Goal: Transaction & Acquisition: Purchase product/service

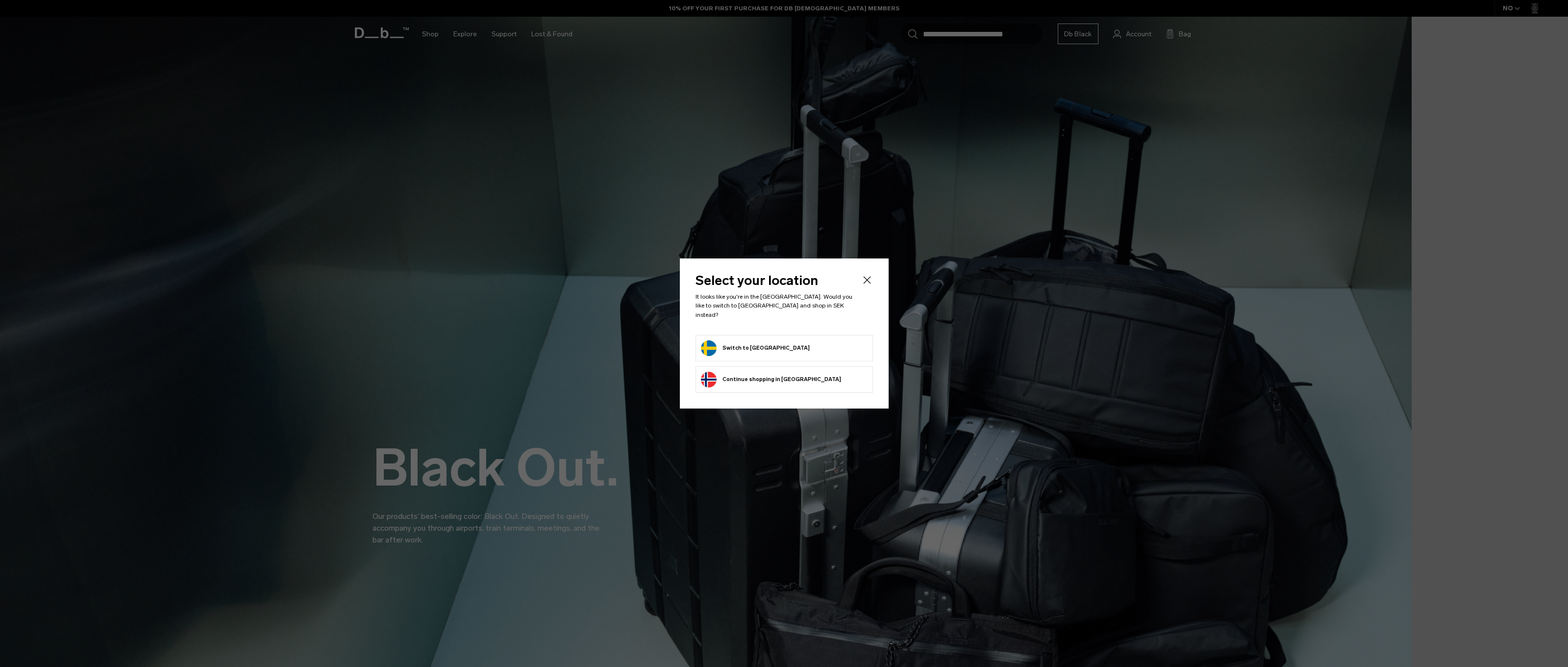
click at [750, 350] on button "Switch to [GEOGRAPHIC_DATA]" at bounding box center [755, 348] width 109 height 16
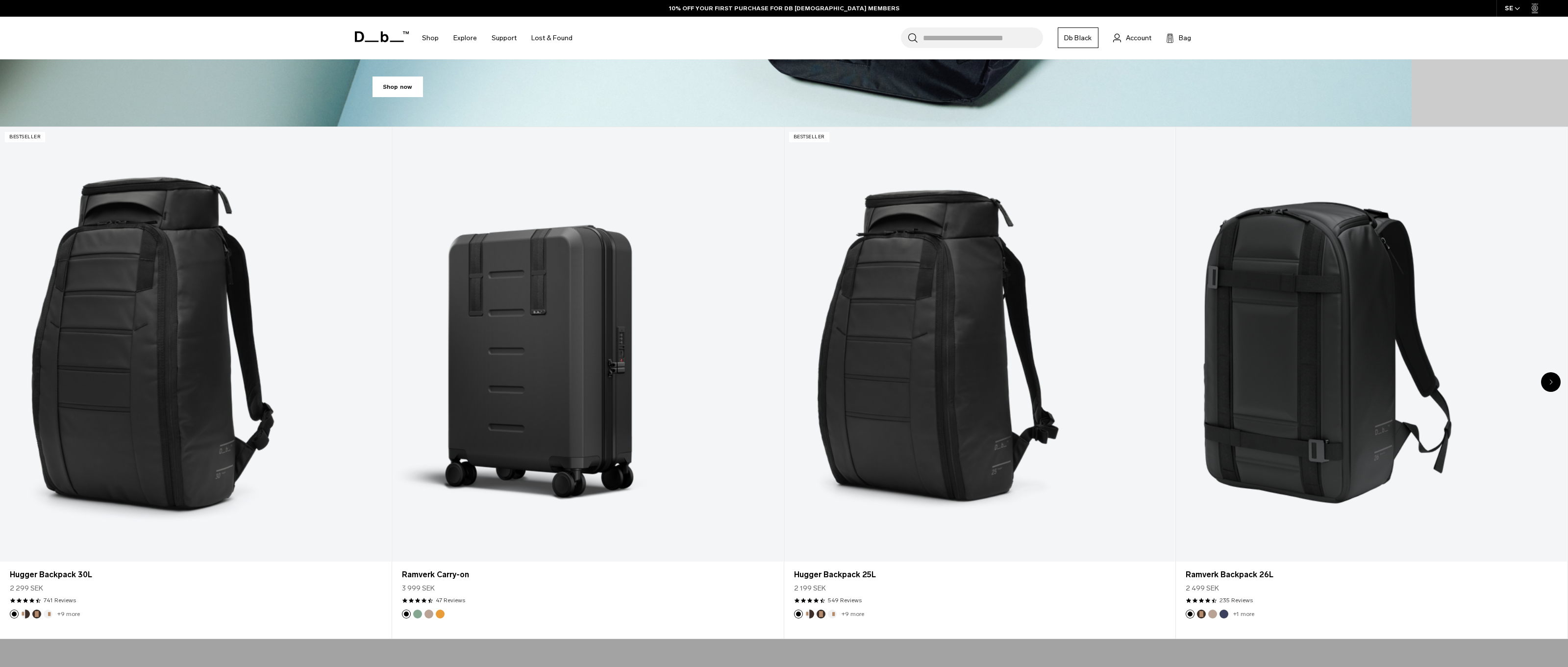
scroll to position [913, 0]
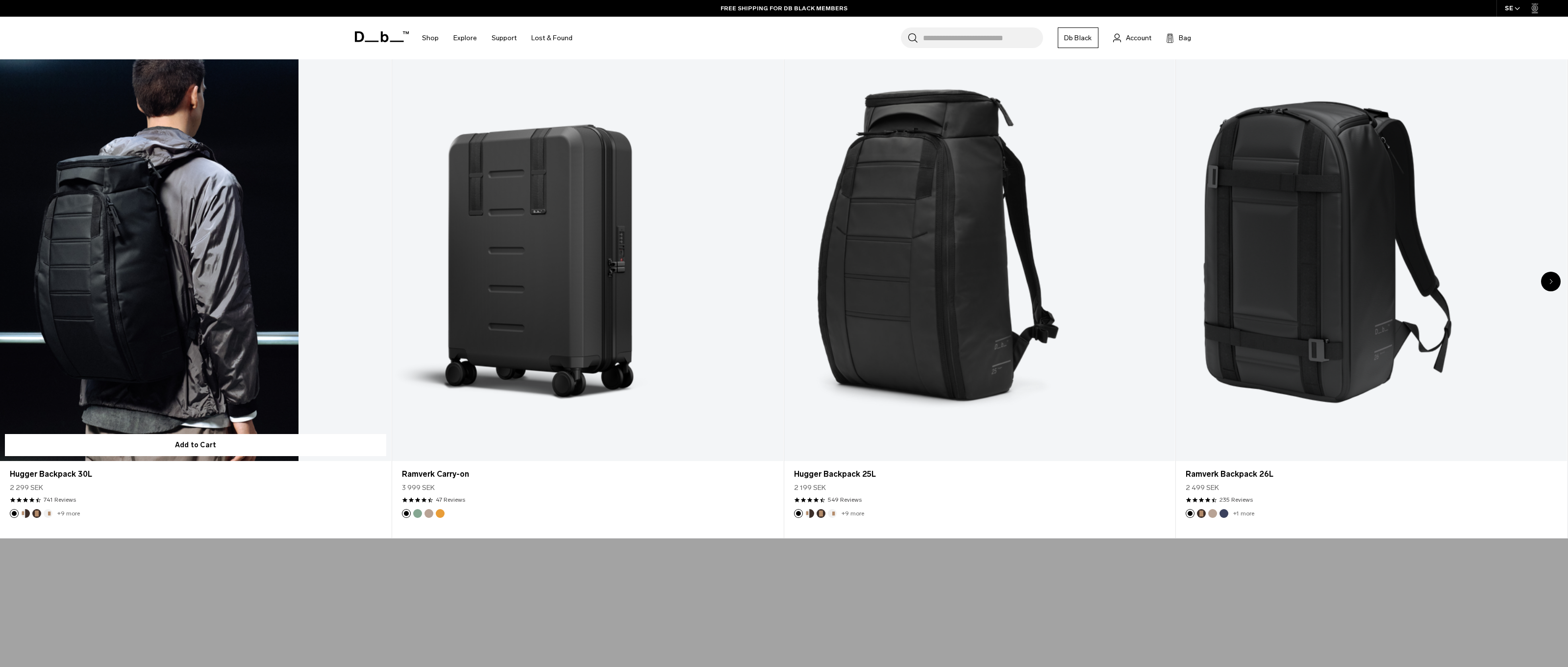
click at [66, 366] on link "Hugger Backpack 30L" at bounding box center [195, 243] width 391 height 434
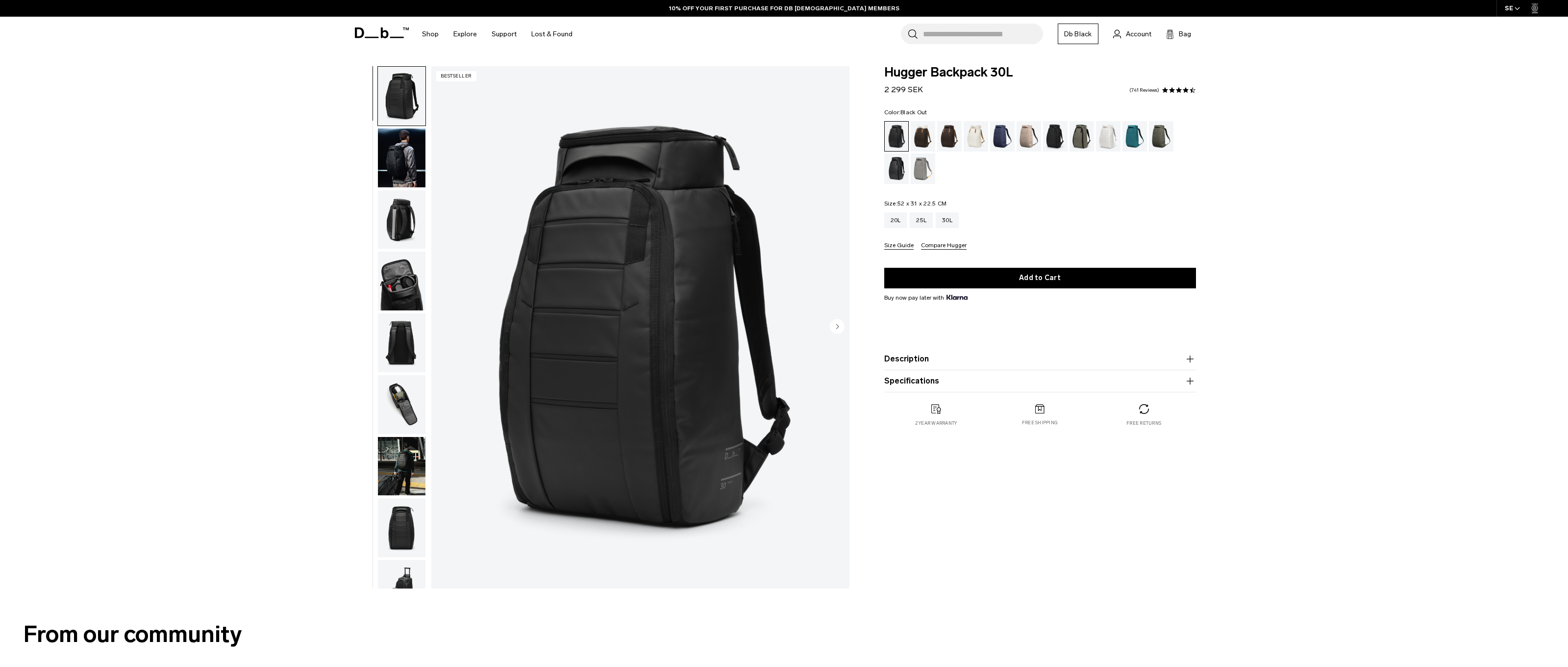
click at [407, 412] on img "button" at bounding box center [402, 404] width 47 height 59
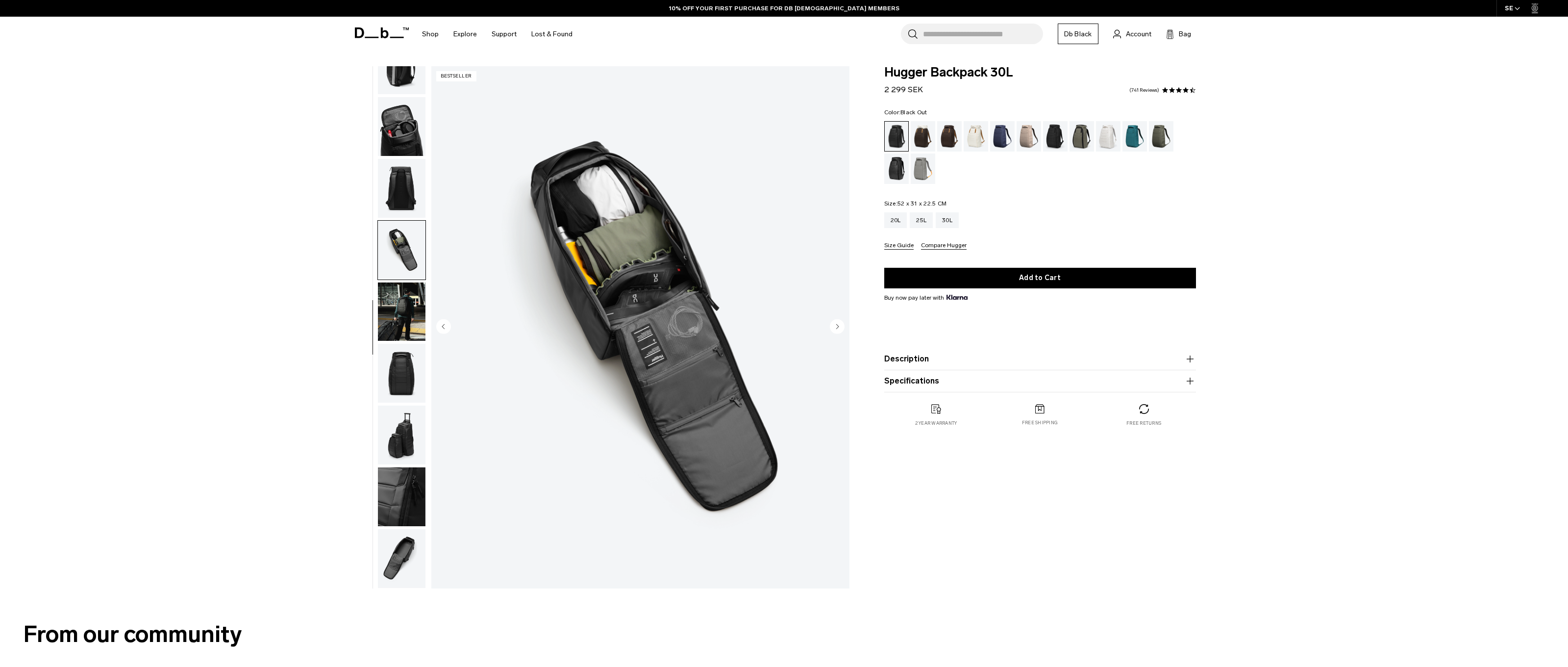
scroll to position [163, 0]
click at [409, 111] on img "button" at bounding box center [402, 126] width 47 height 59
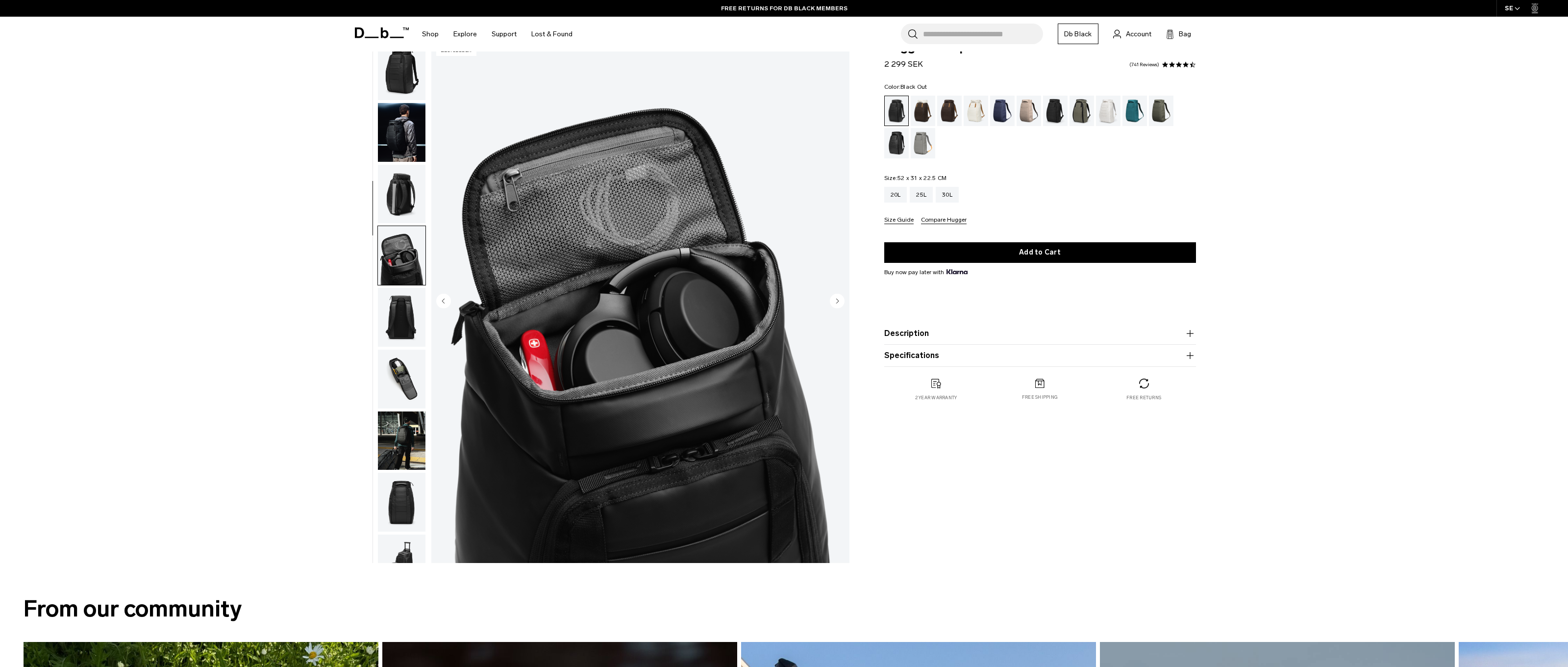
scroll to position [0, 0]
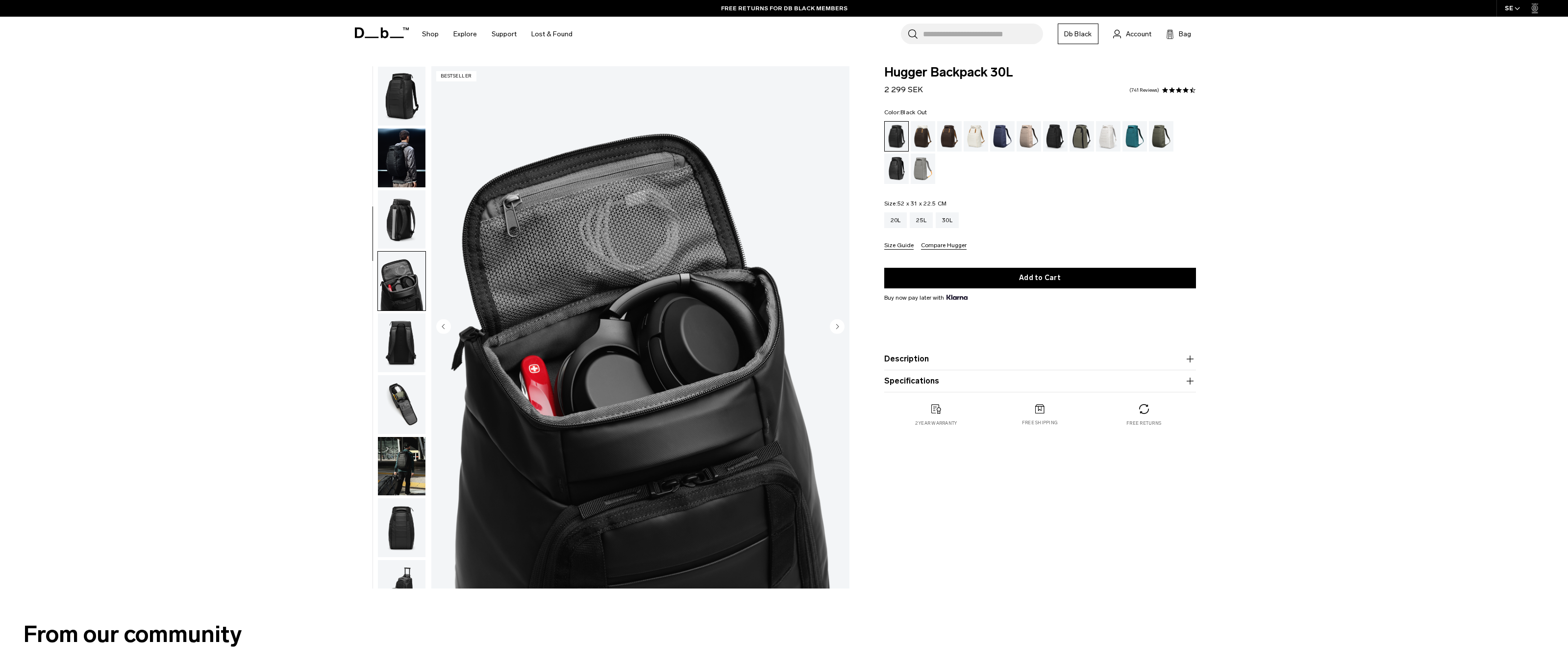
click at [407, 99] on img "button" at bounding box center [402, 96] width 47 height 59
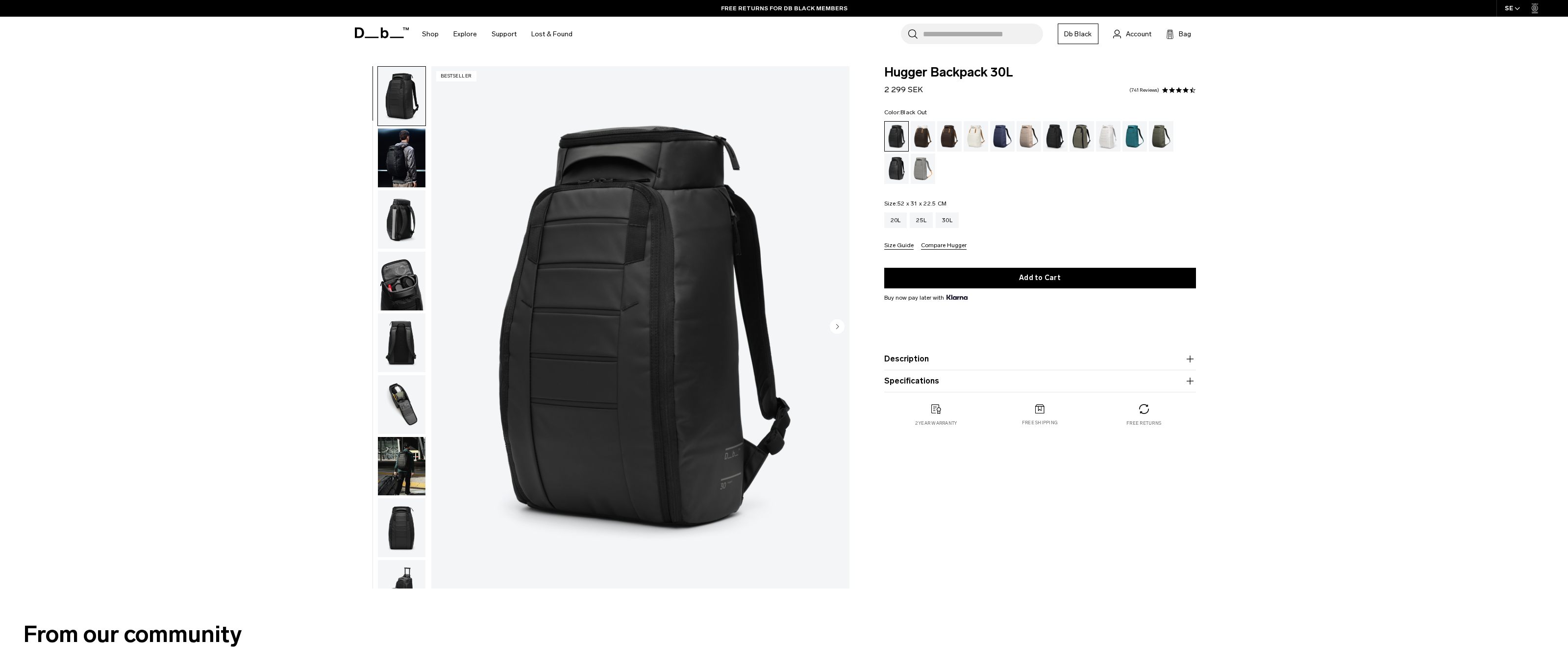
click at [399, 222] on img "button" at bounding box center [402, 219] width 47 height 59
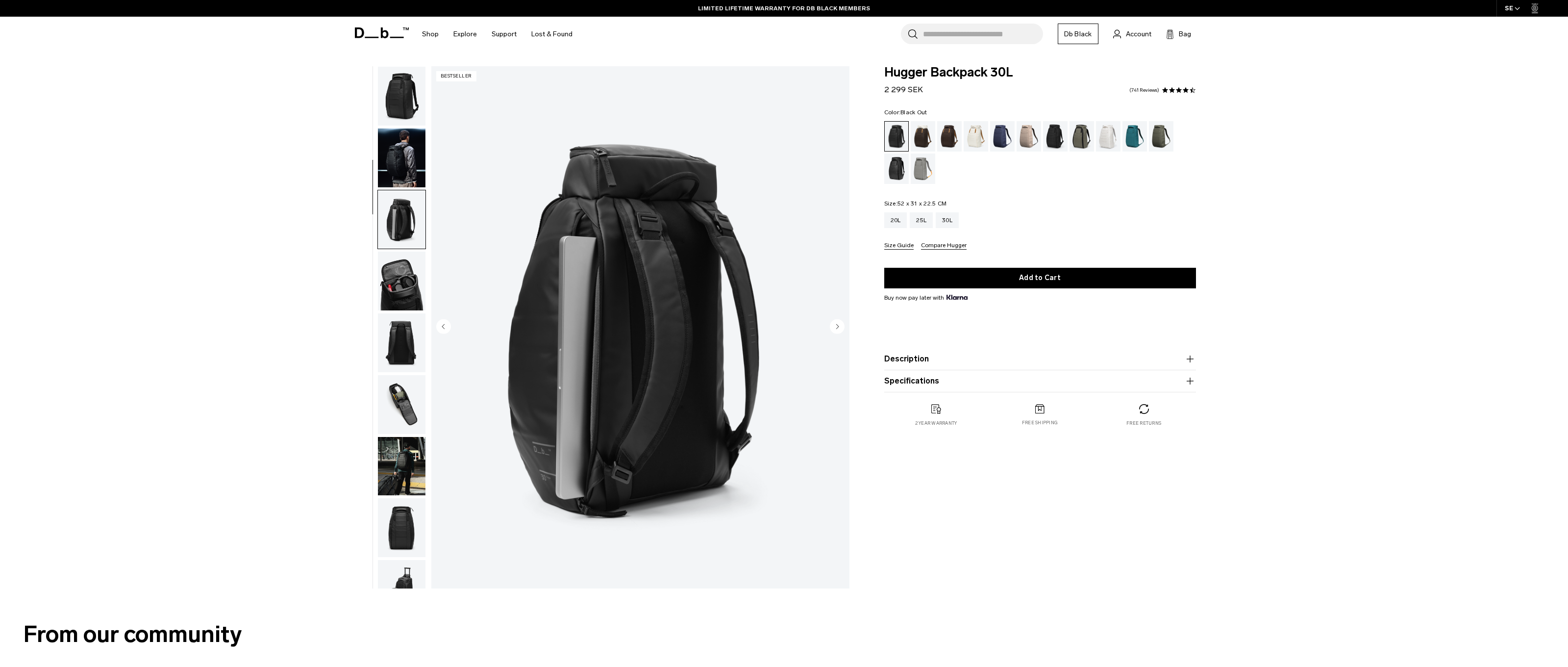
click at [402, 93] on img "button" at bounding box center [402, 96] width 47 height 59
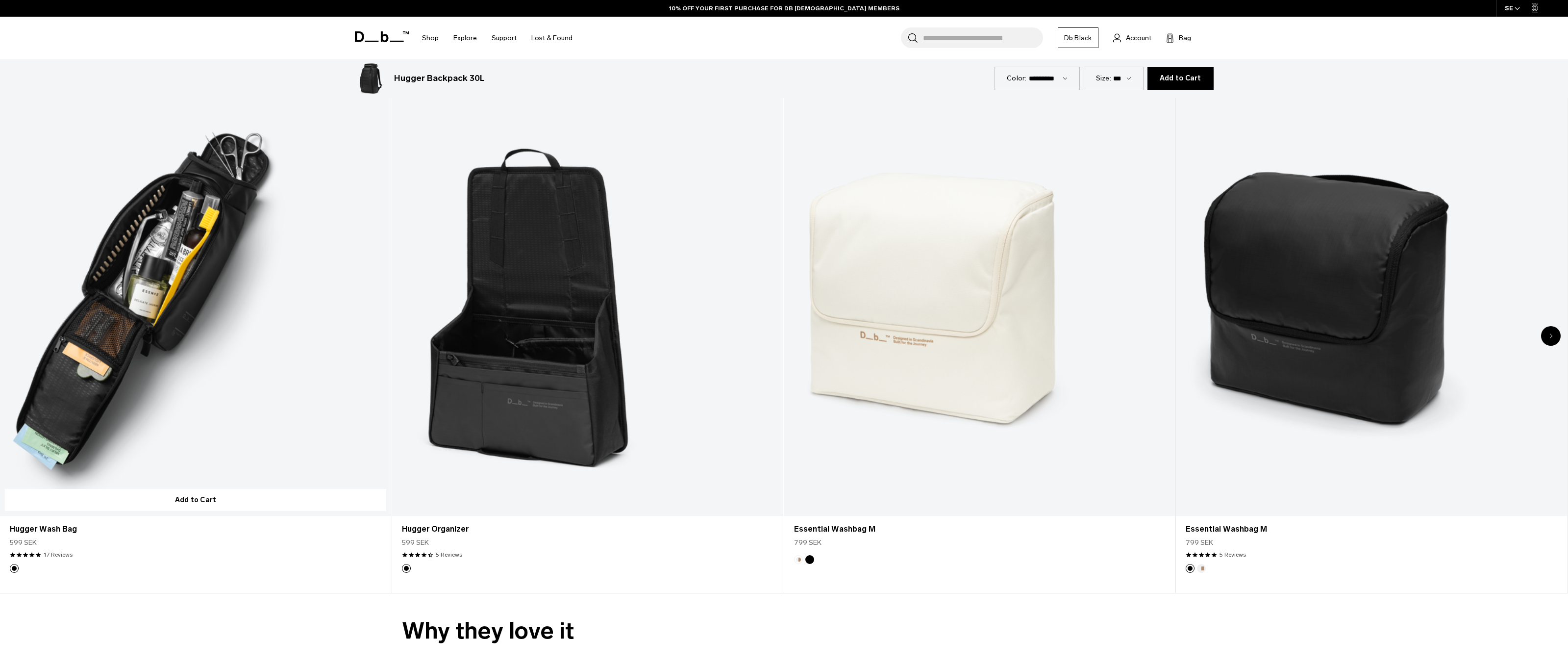
scroll to position [3814, 0]
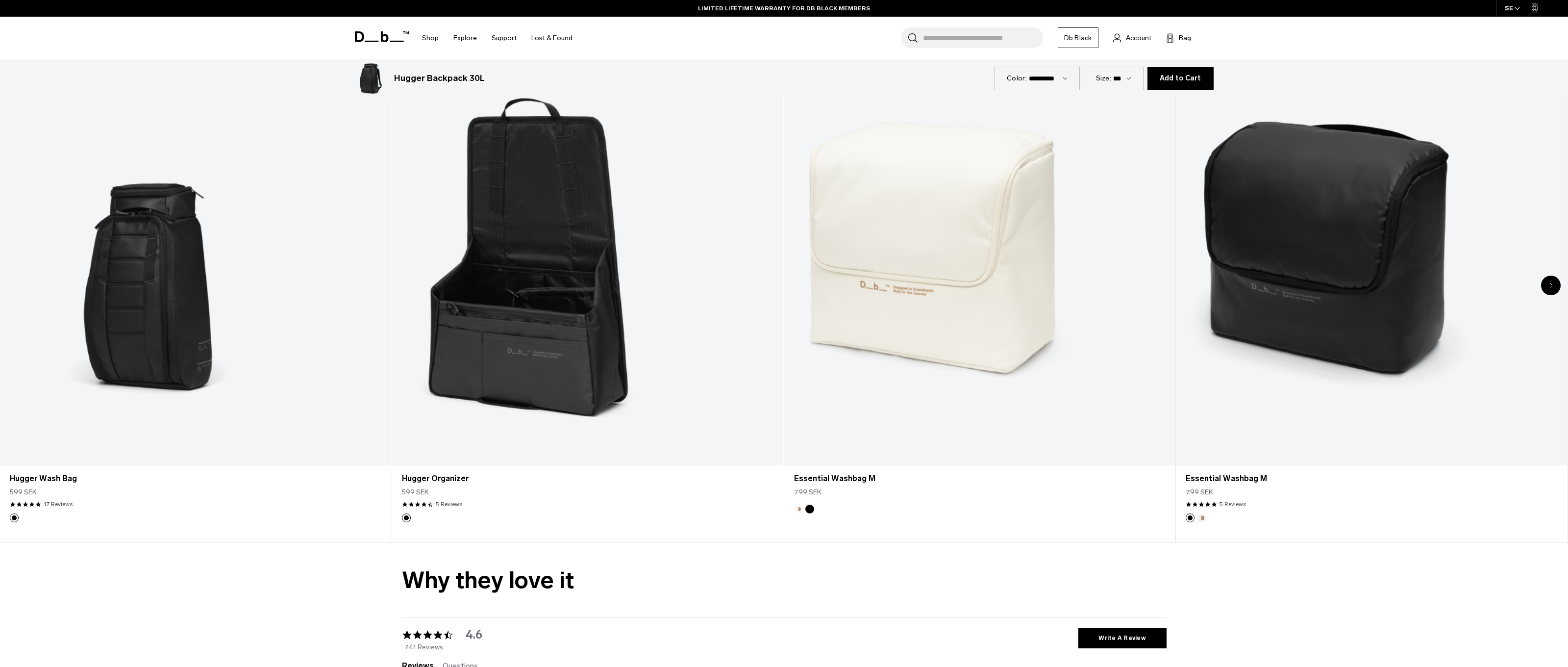
click at [1549, 288] on div "Next slide" at bounding box center [1551, 286] width 19 height 19
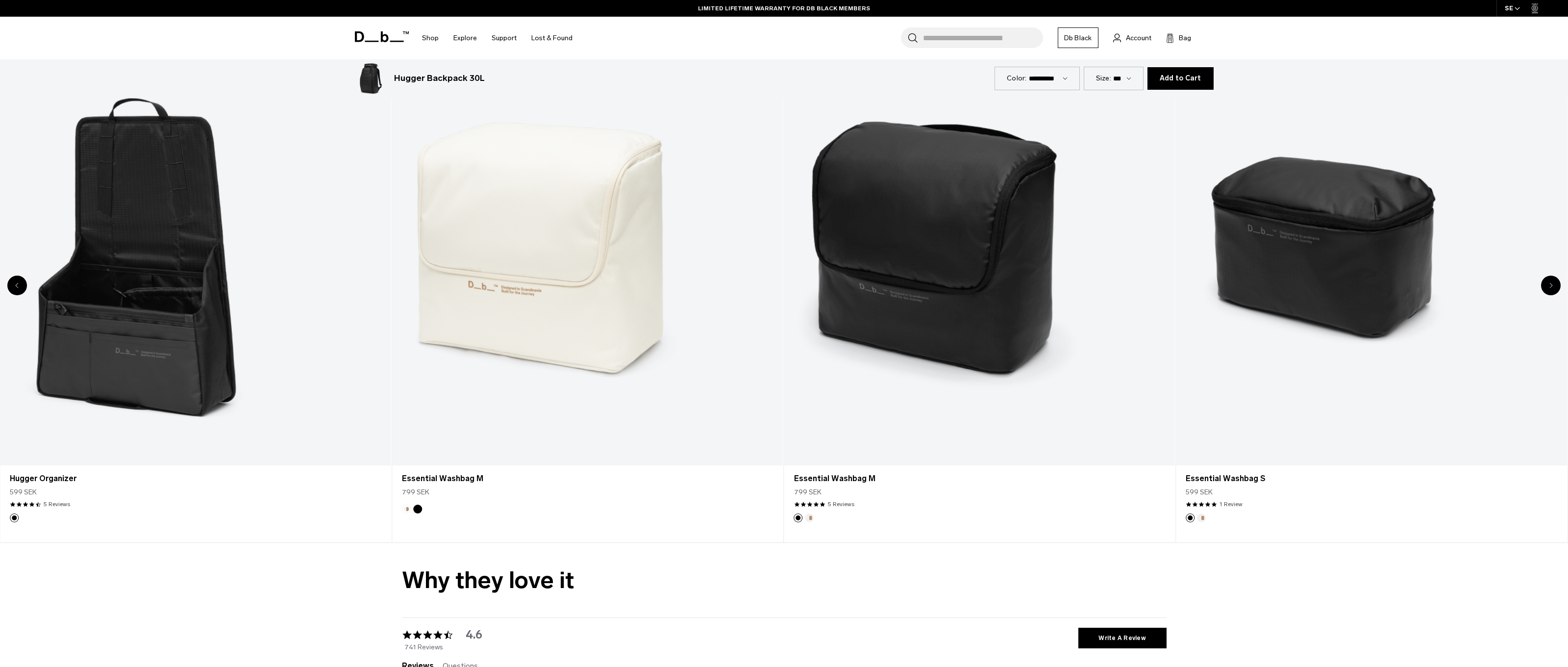
click at [1548, 288] on div "Next slide" at bounding box center [1551, 286] width 19 height 19
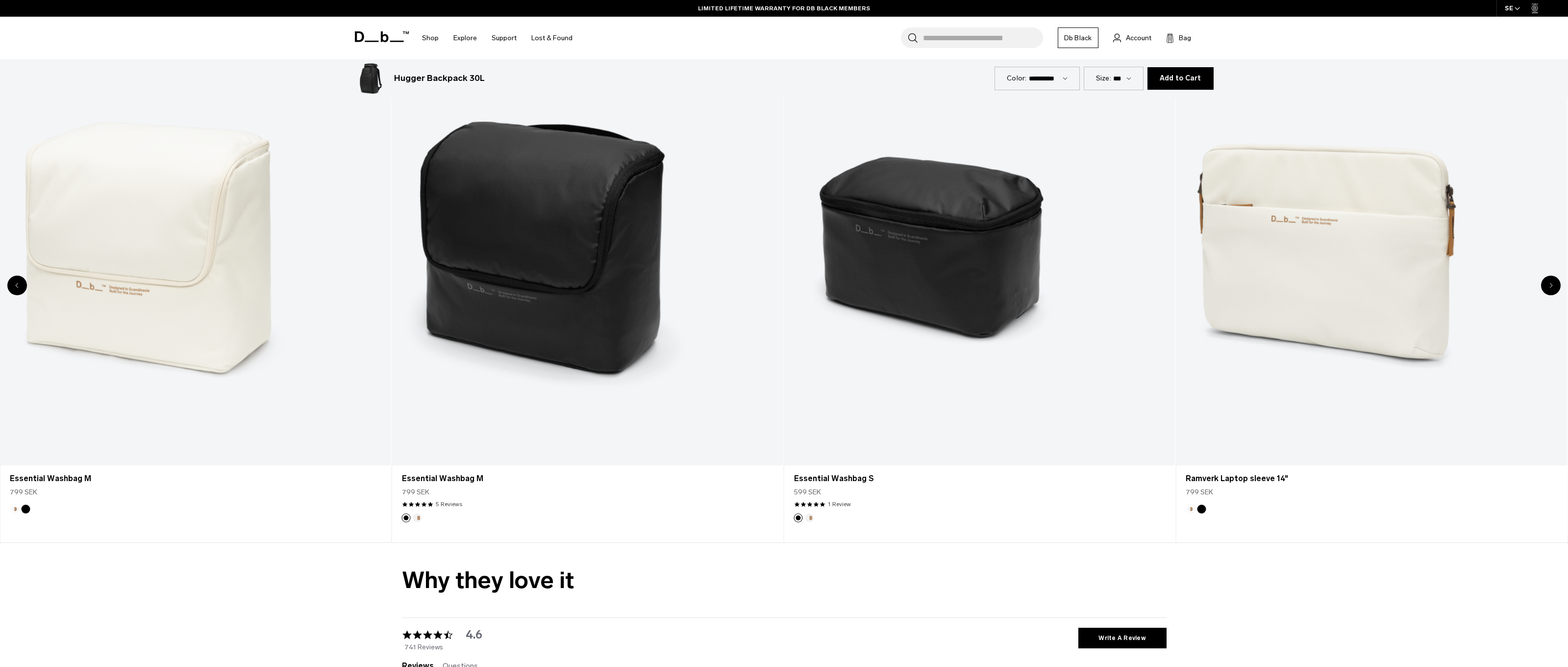
click at [1549, 288] on div "Next slide" at bounding box center [1551, 286] width 19 height 19
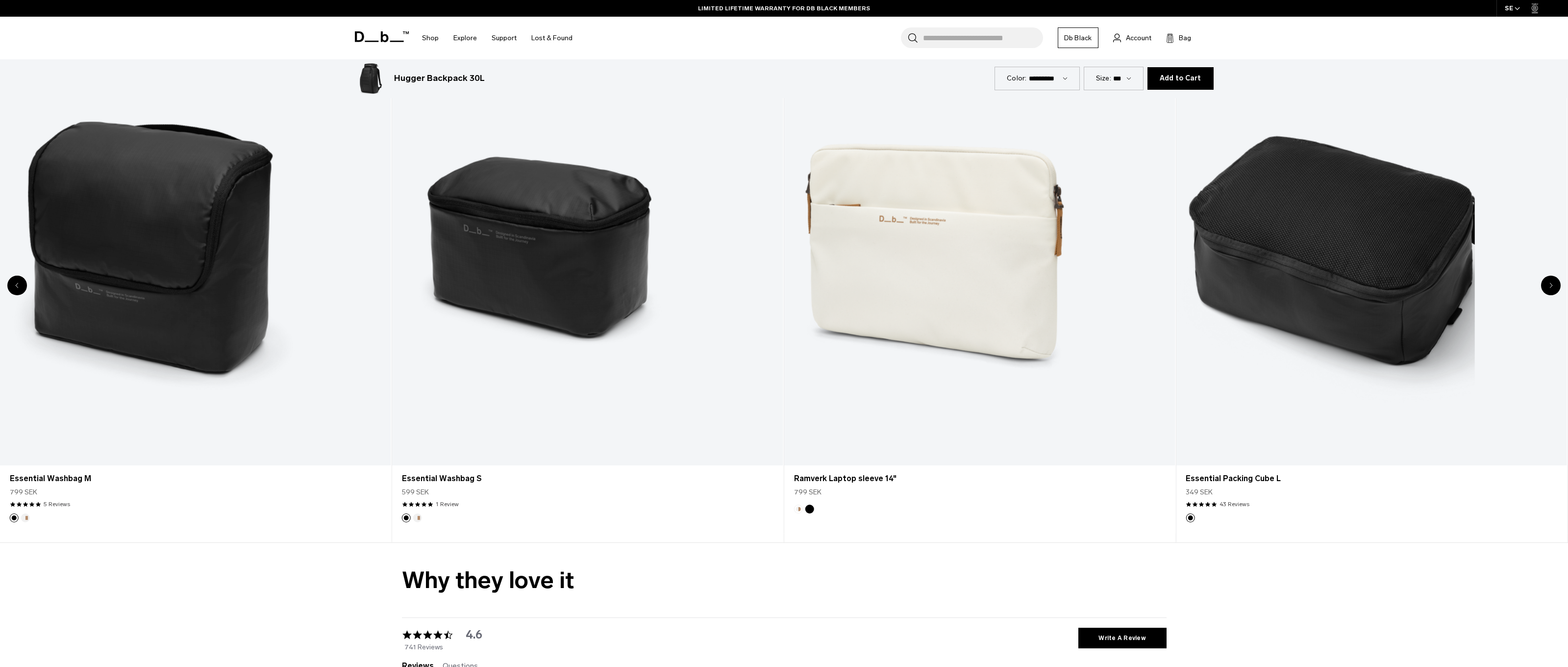
click at [1549, 288] on div "Next slide" at bounding box center [1551, 286] width 19 height 19
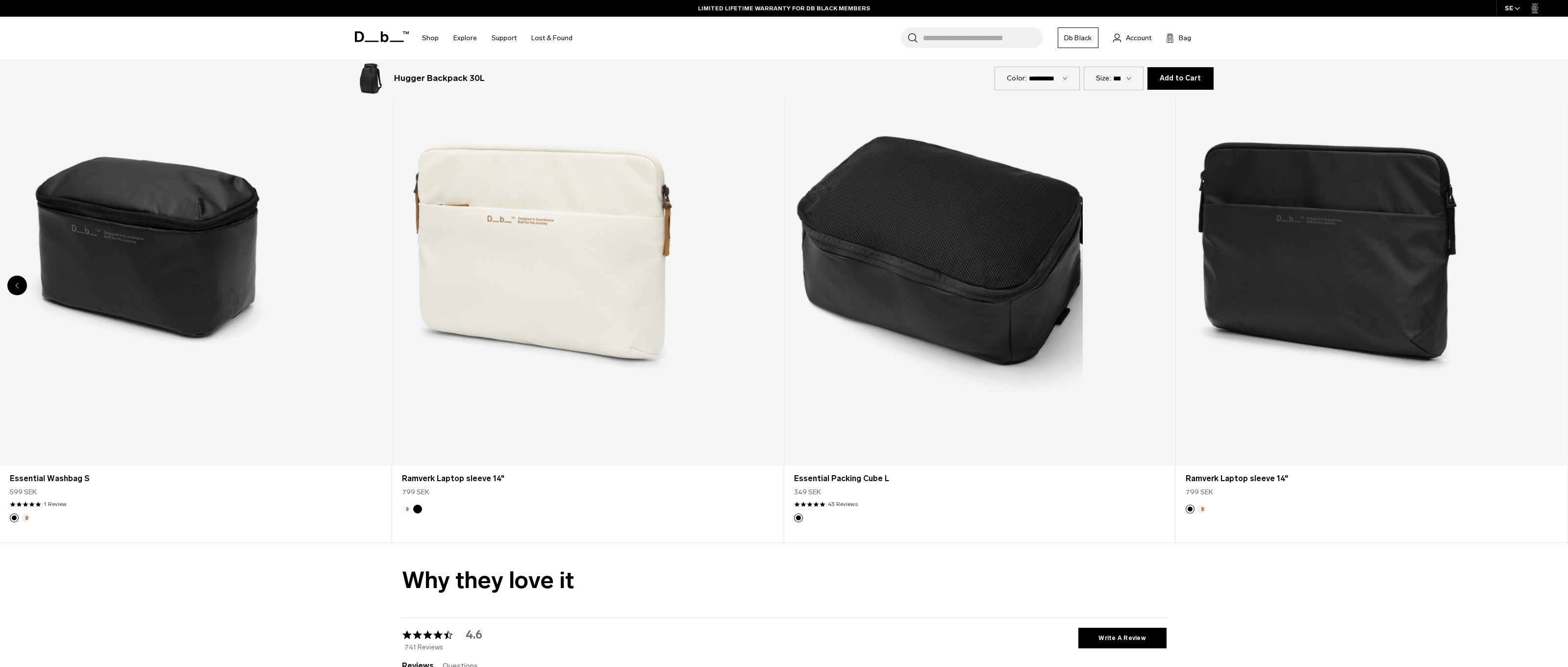
click at [1549, 288] on div "8 / 8" at bounding box center [1371, 248] width 391 height 434
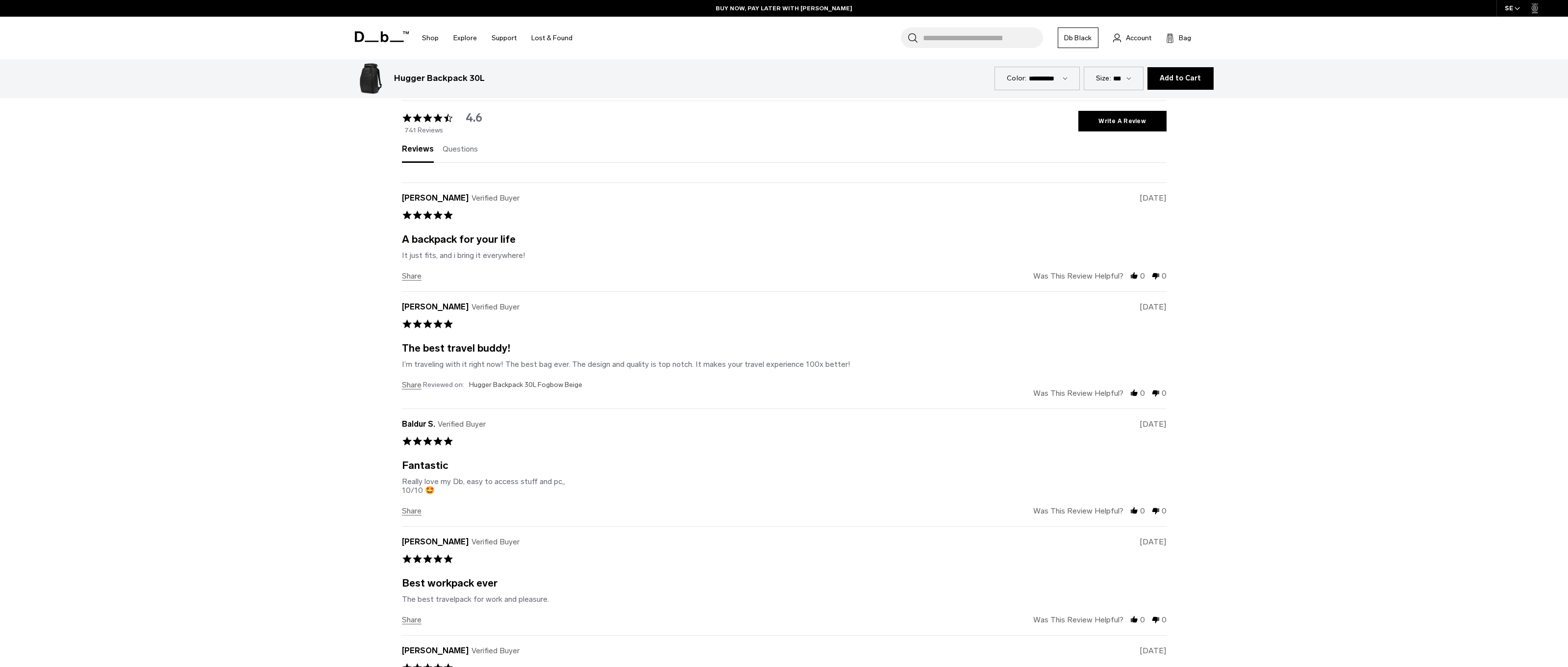
scroll to position [4539, 0]
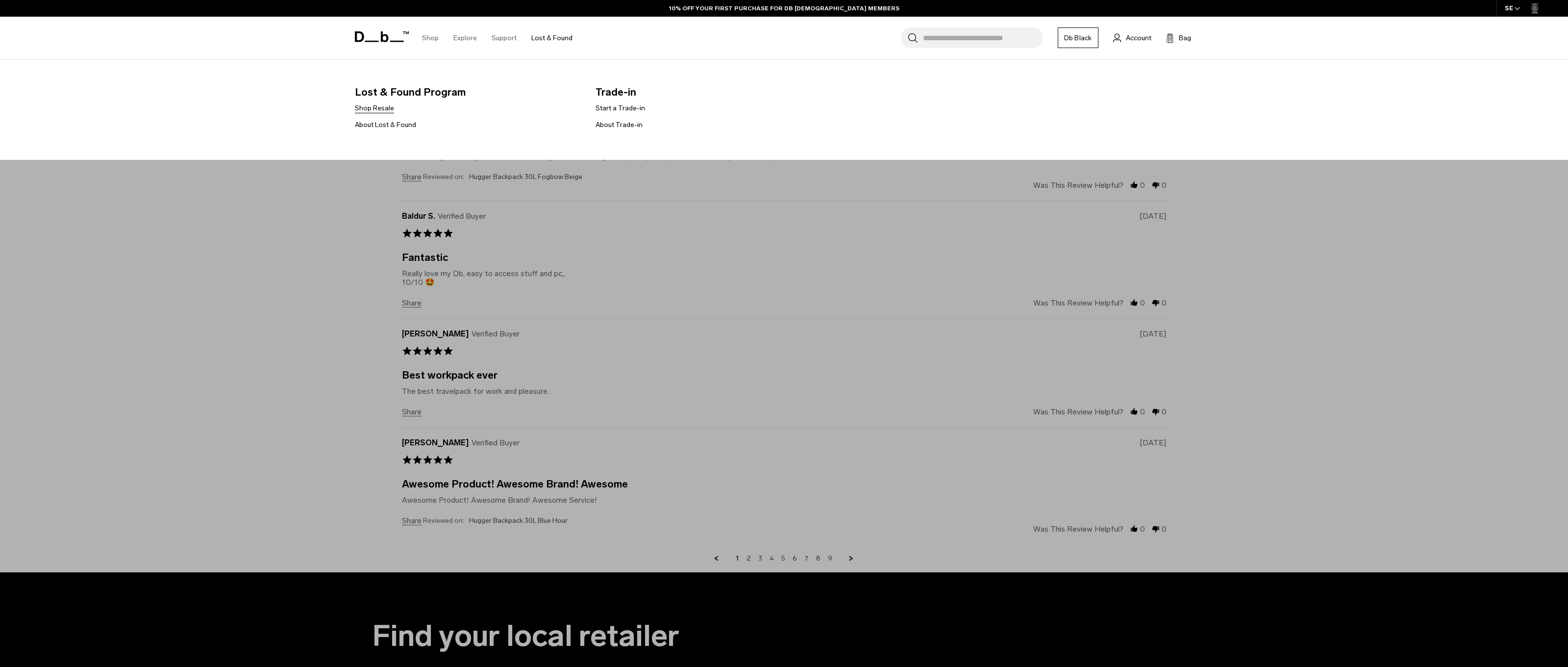
click at [379, 105] on link "Shop Resale" at bounding box center [374, 108] width 39 height 10
